Goal: Information Seeking & Learning: Check status

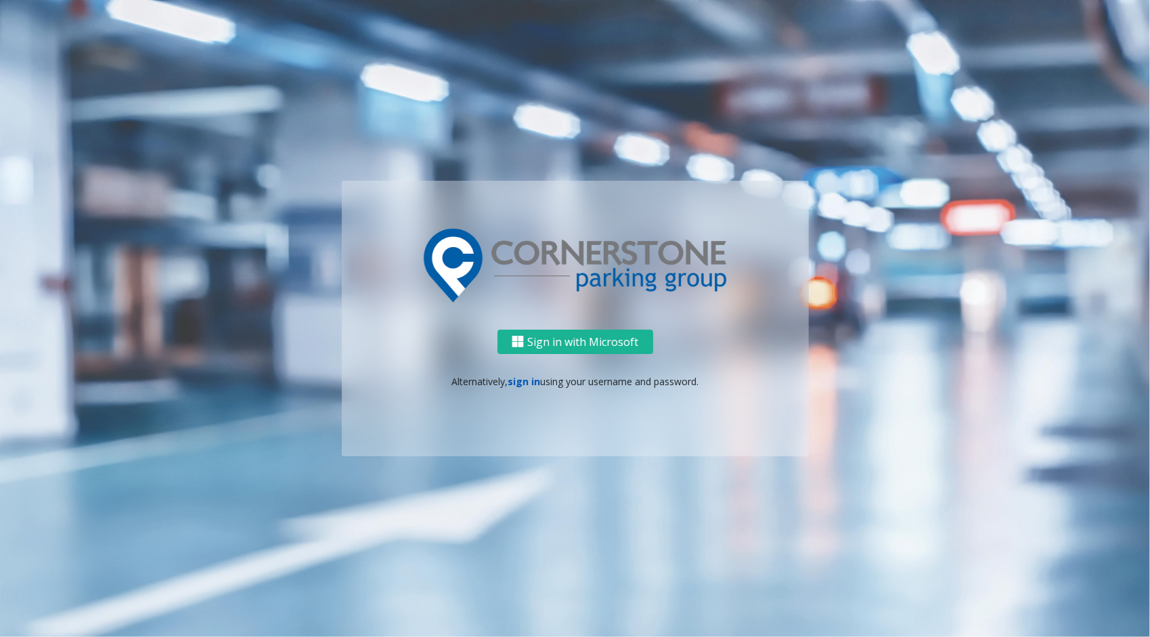
click at [520, 385] on link "sign in" at bounding box center [524, 381] width 32 height 13
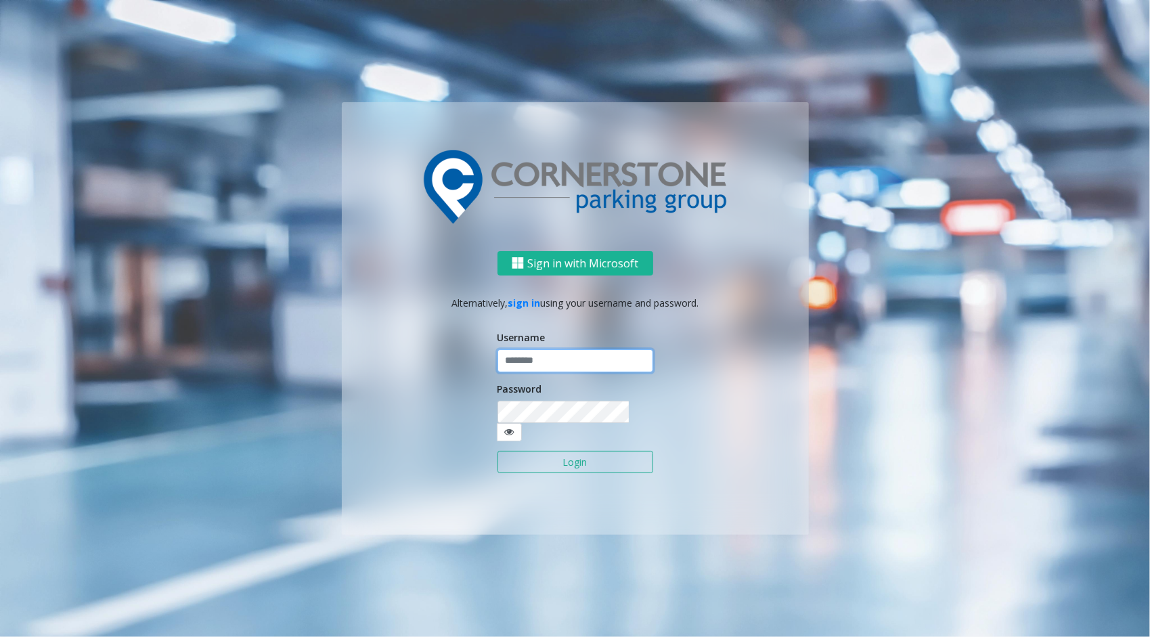
type input "*********"
click at [550, 457] on button "Login" at bounding box center [576, 462] width 156 height 23
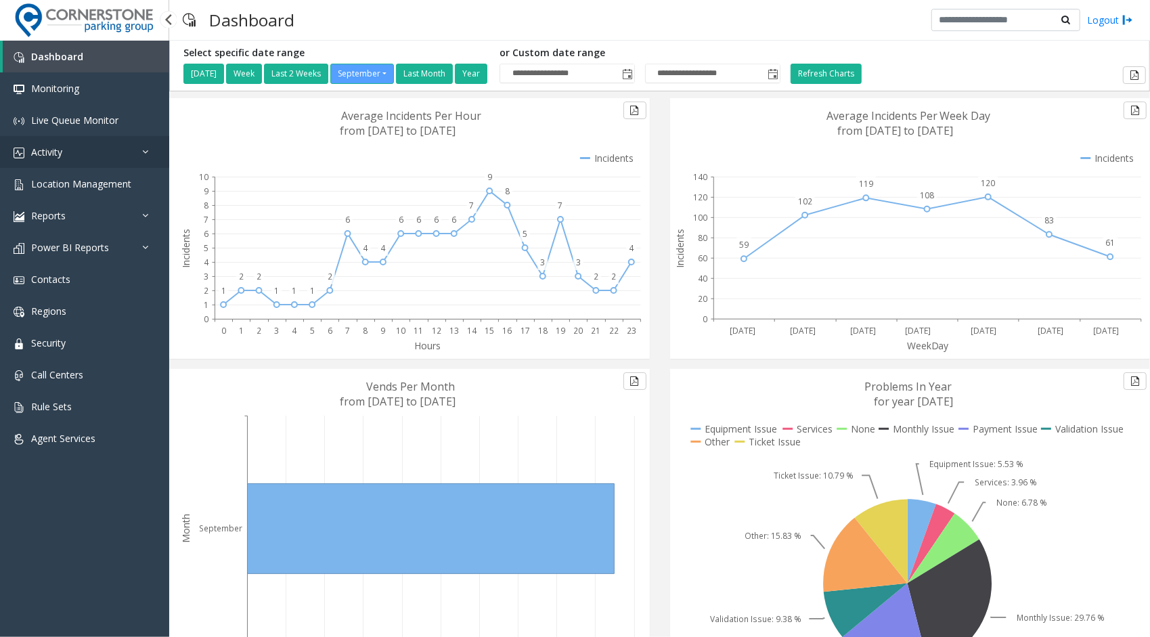
click at [104, 156] on link "Activity" at bounding box center [84, 152] width 169 height 32
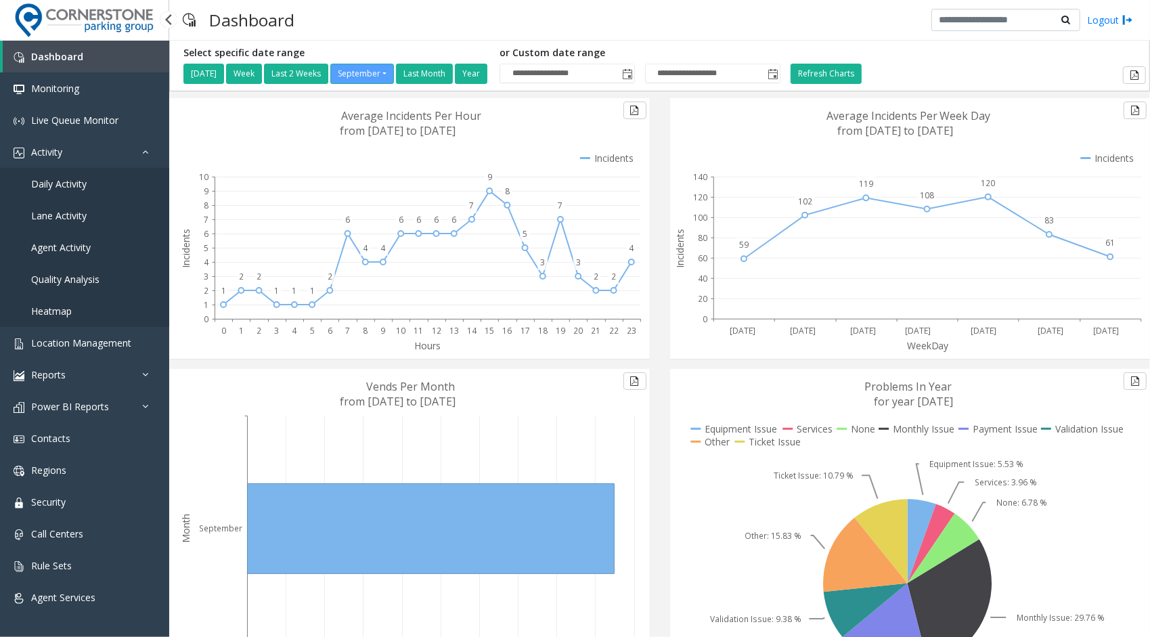
click at [97, 190] on link "Daily Activity" at bounding box center [84, 184] width 169 height 32
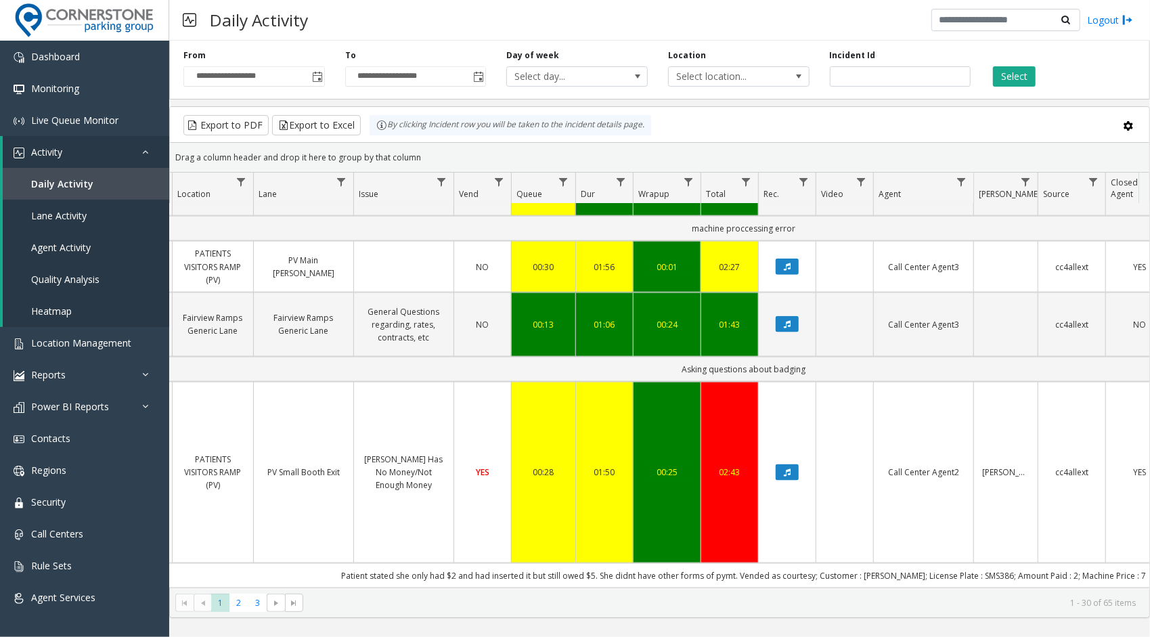
scroll to position [1173, 239]
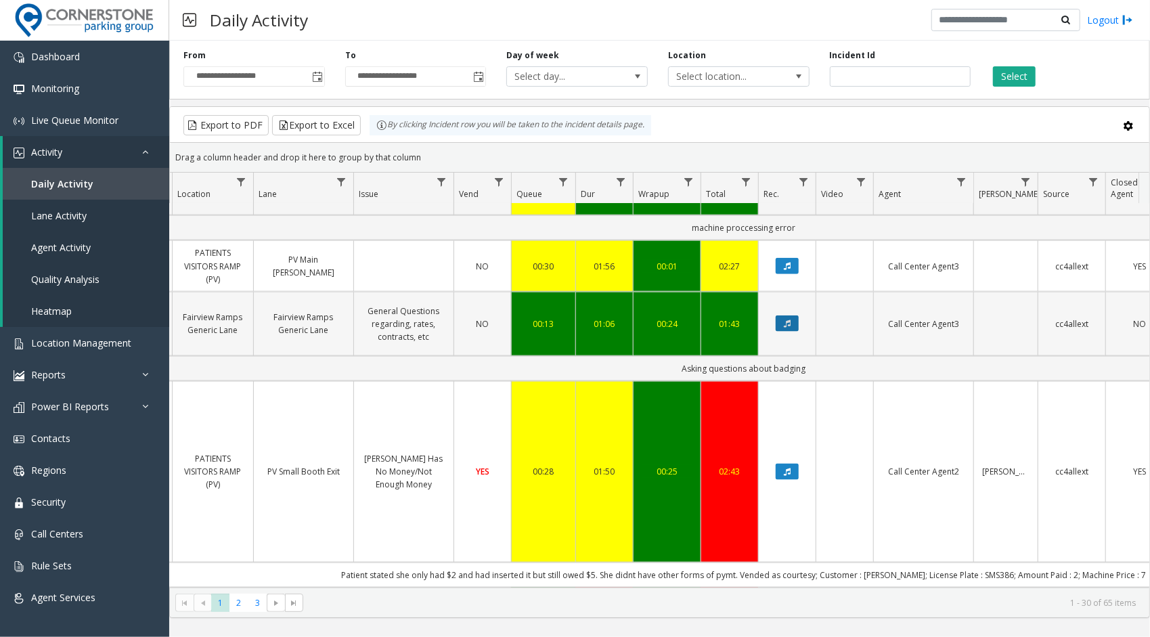
click at [792, 315] on button "Data table" at bounding box center [787, 323] width 23 height 16
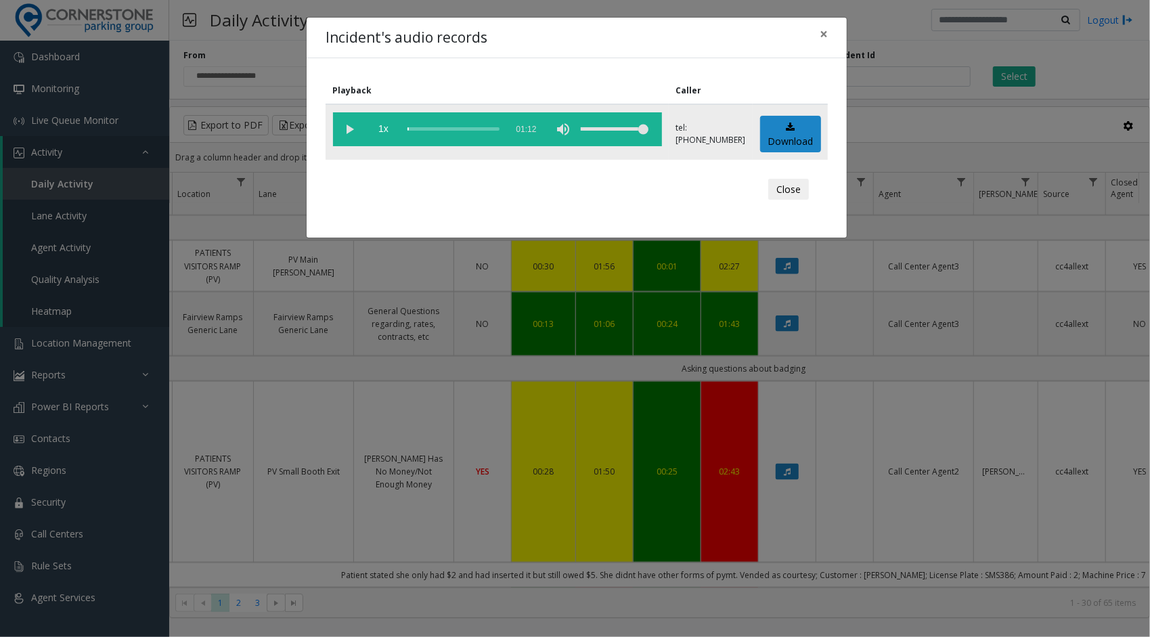
click at [351, 129] on vg-play-pause at bounding box center [350, 129] width 34 height 34
click at [417, 129] on div "scrub bar" at bounding box center [454, 129] width 92 height 34
click at [459, 125] on div "scrub bar" at bounding box center [454, 129] width 92 height 34
click at [826, 35] on span "×" at bounding box center [824, 33] width 8 height 19
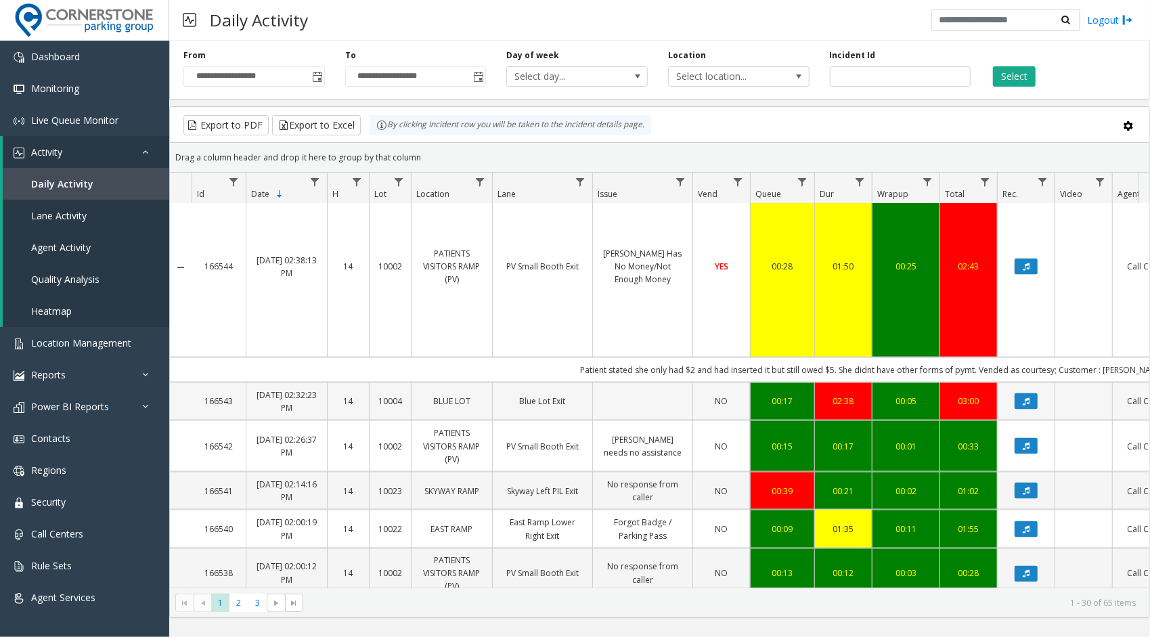
scroll to position [1388, 0]
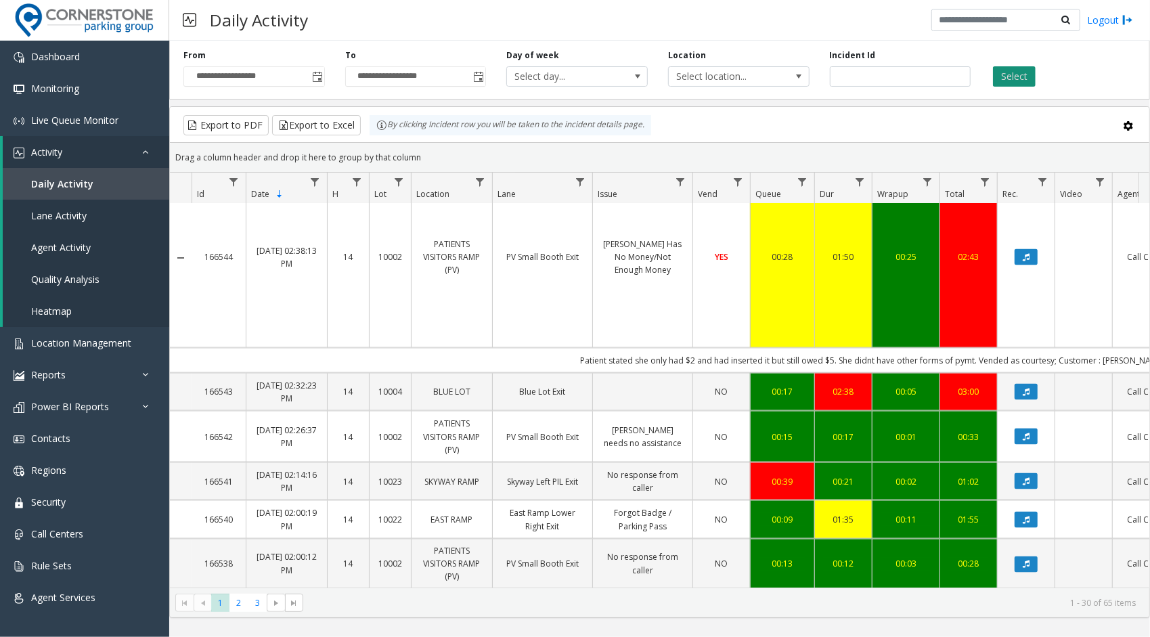
click at [1009, 76] on button "Select" at bounding box center [1014, 76] width 43 height 20
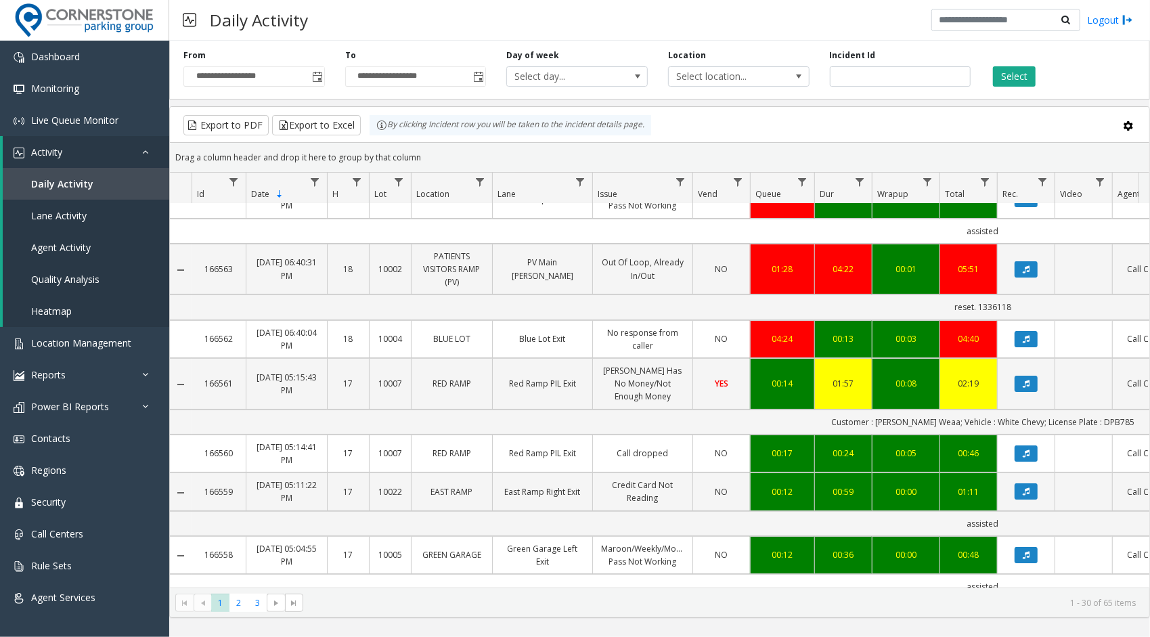
scroll to position [0, 0]
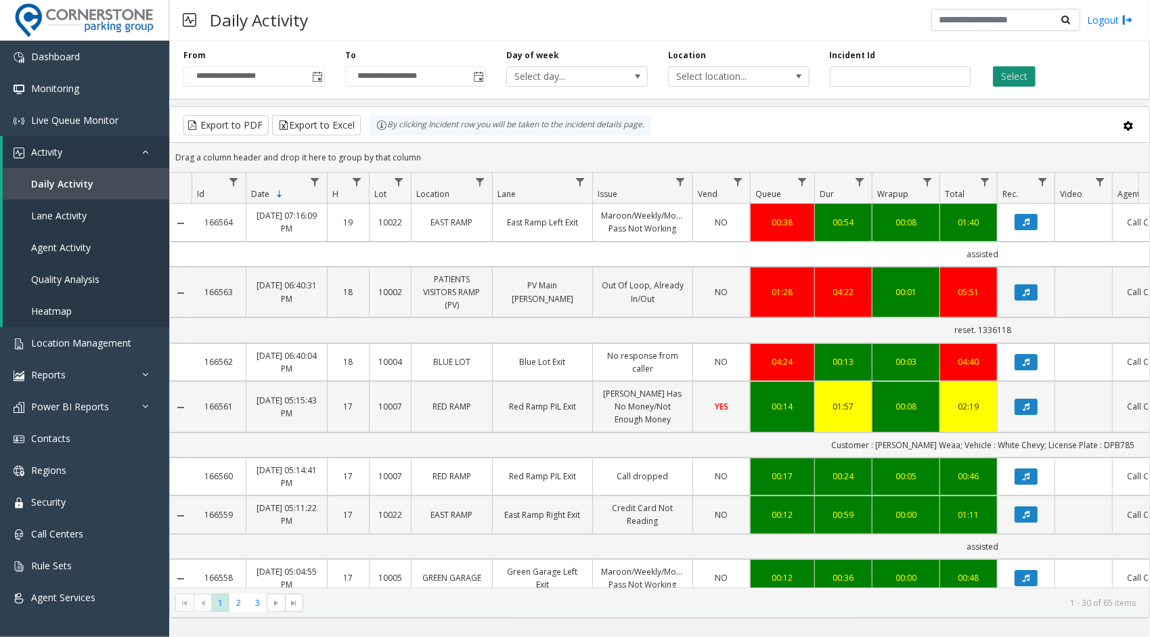
click at [1025, 79] on button "Select" at bounding box center [1014, 76] width 43 height 20
